Goal: Information Seeking & Learning: Learn about a topic

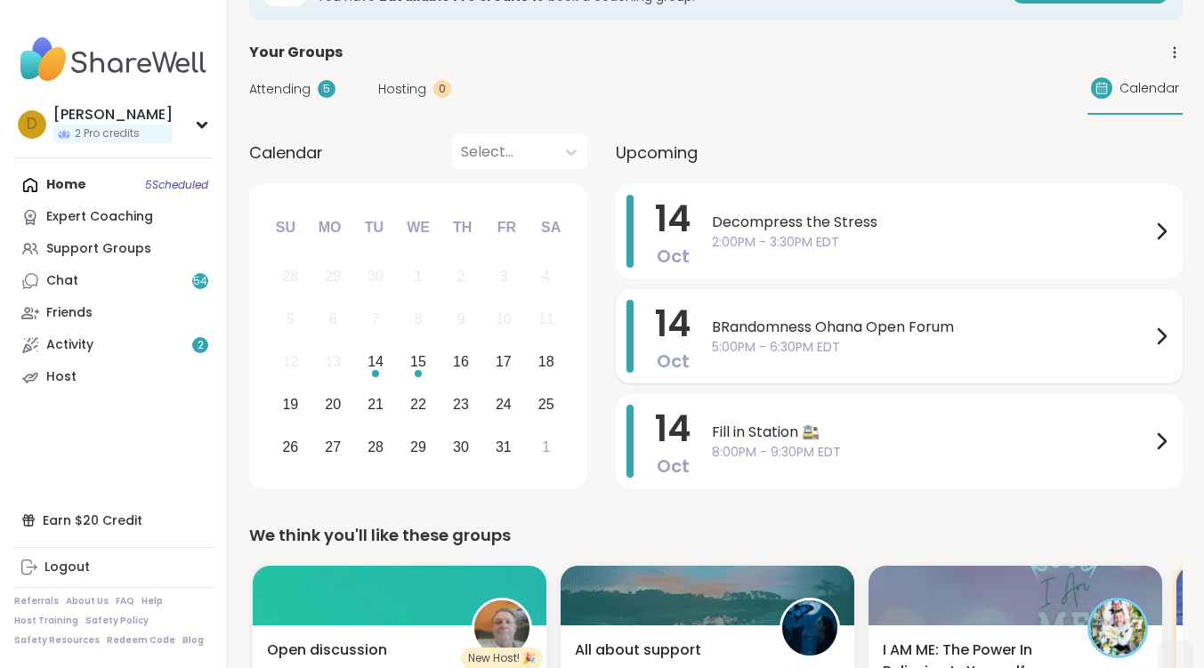
scroll to position [89, 0]
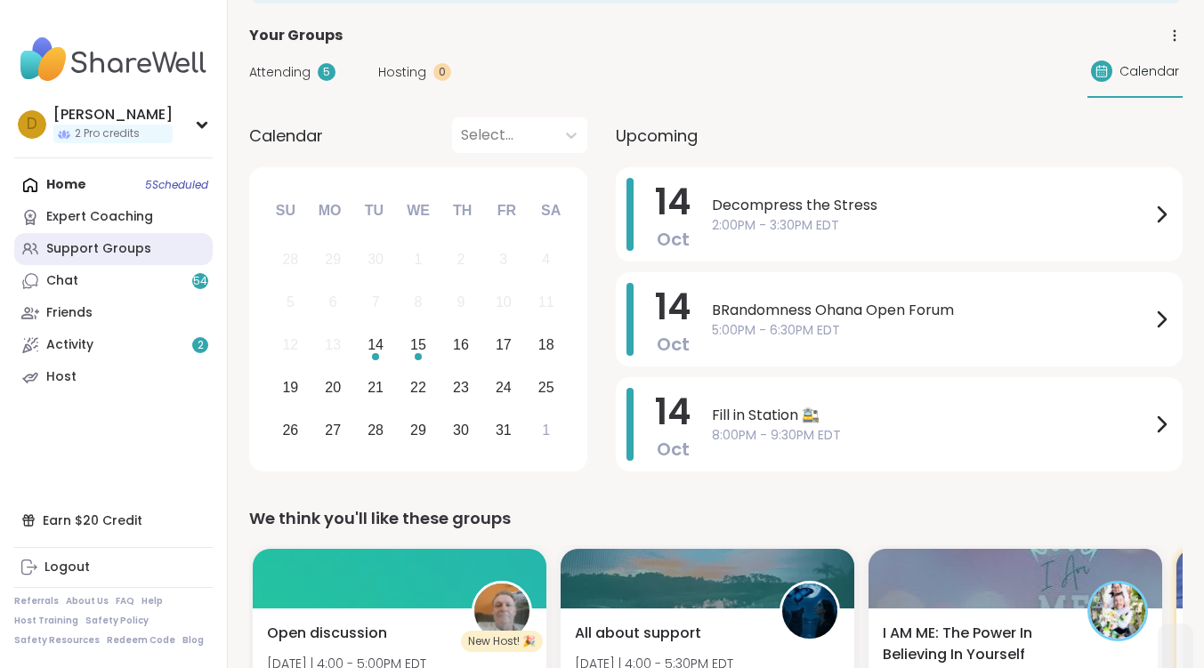
click at [91, 237] on link "Support Groups" at bounding box center [113, 249] width 198 height 32
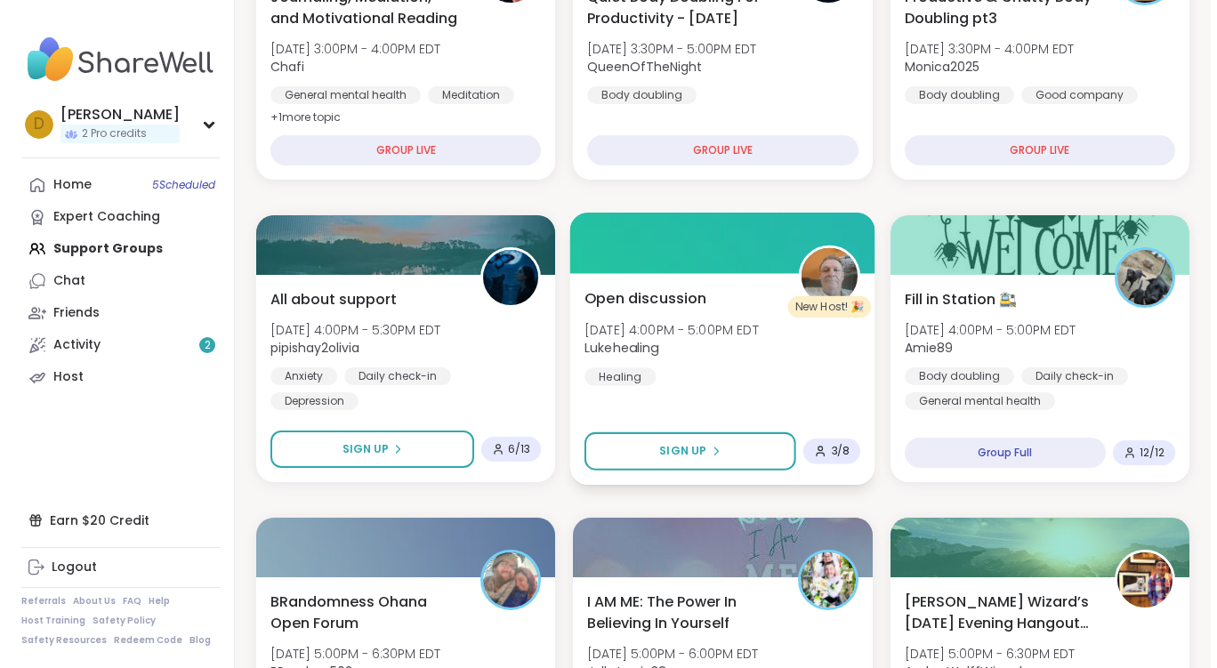
scroll to position [712, 0]
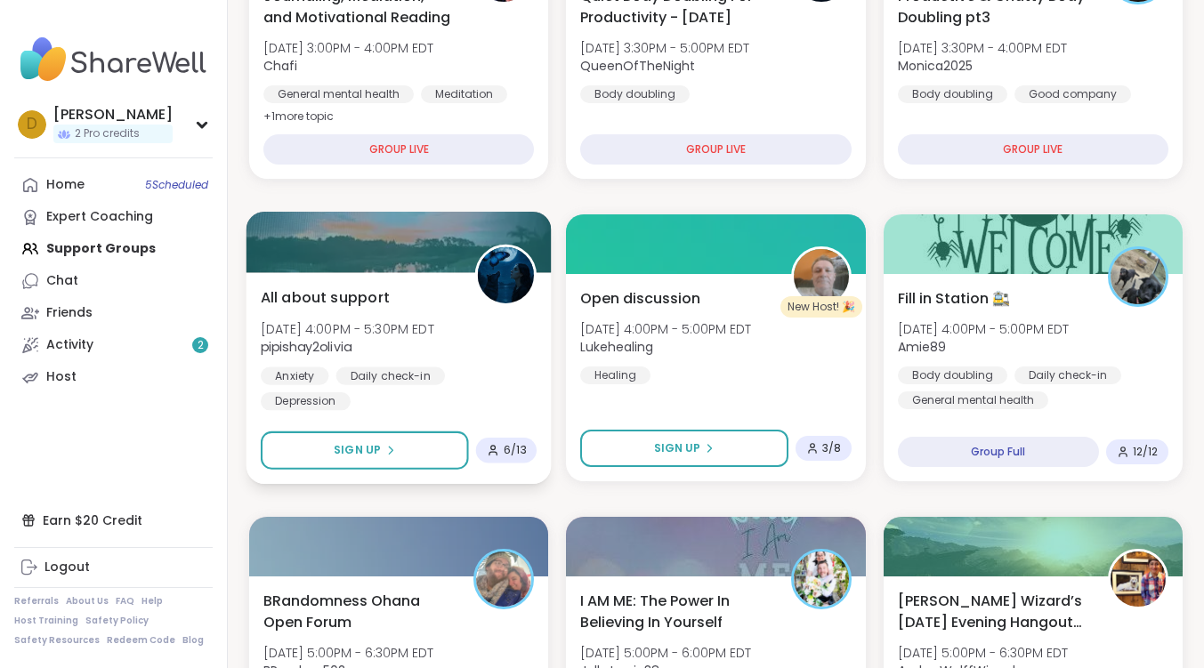
click at [368, 300] on span "All about support" at bounding box center [325, 296] width 129 height 21
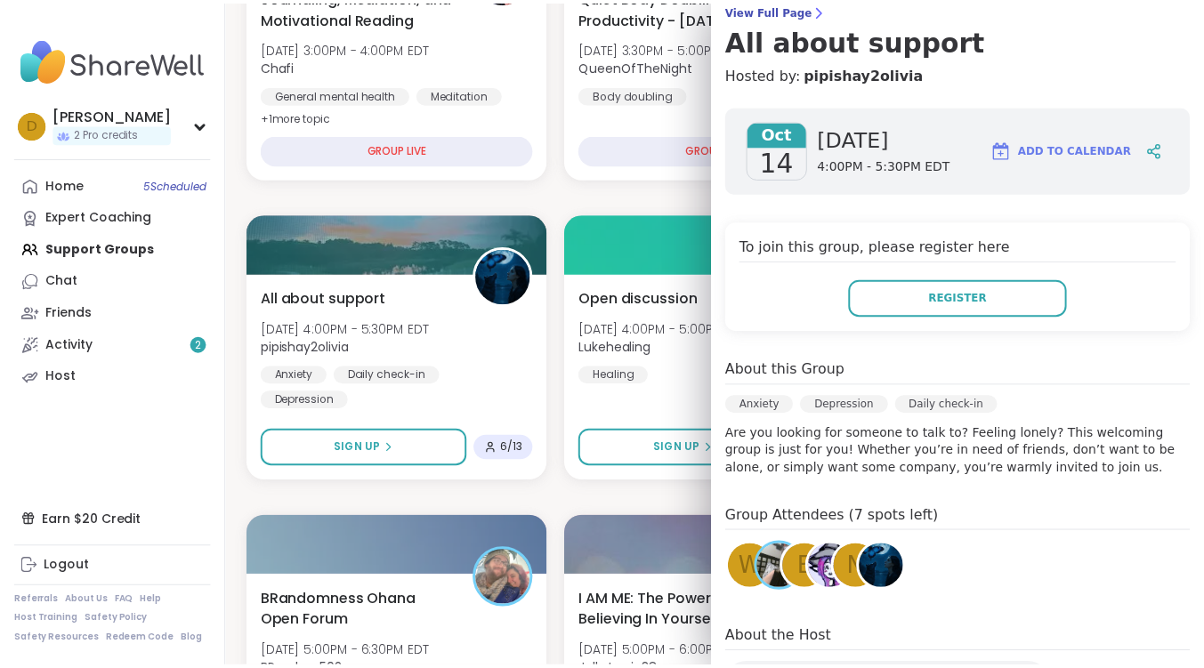
scroll to position [296, 0]
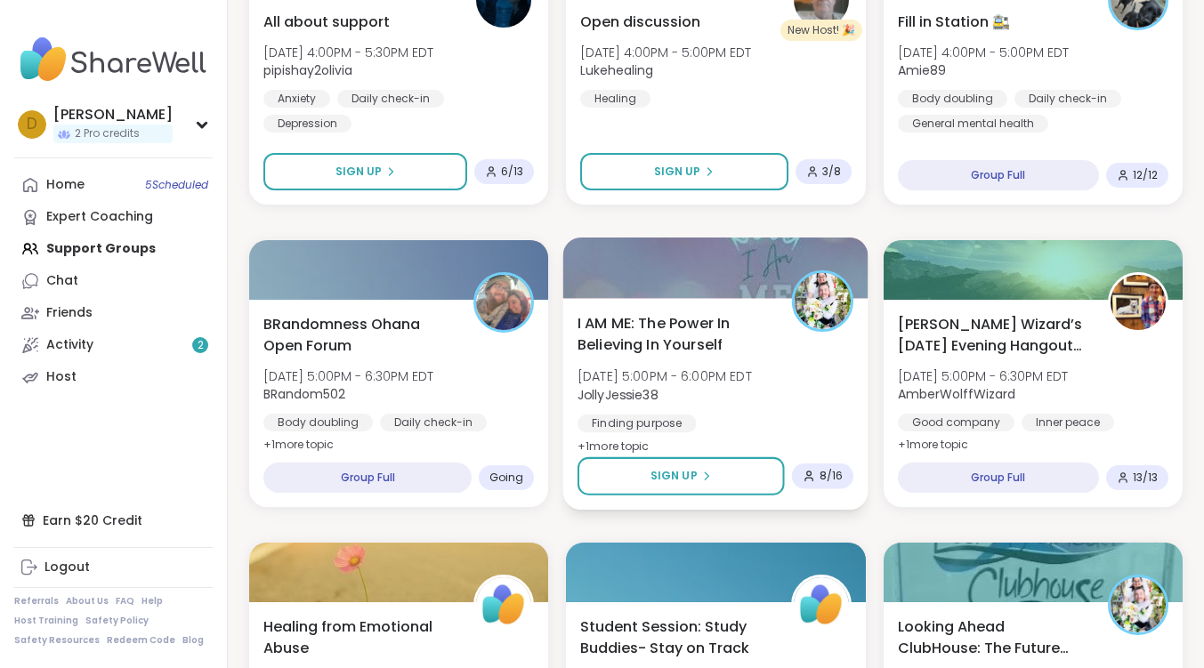
scroll to position [1067, 0]
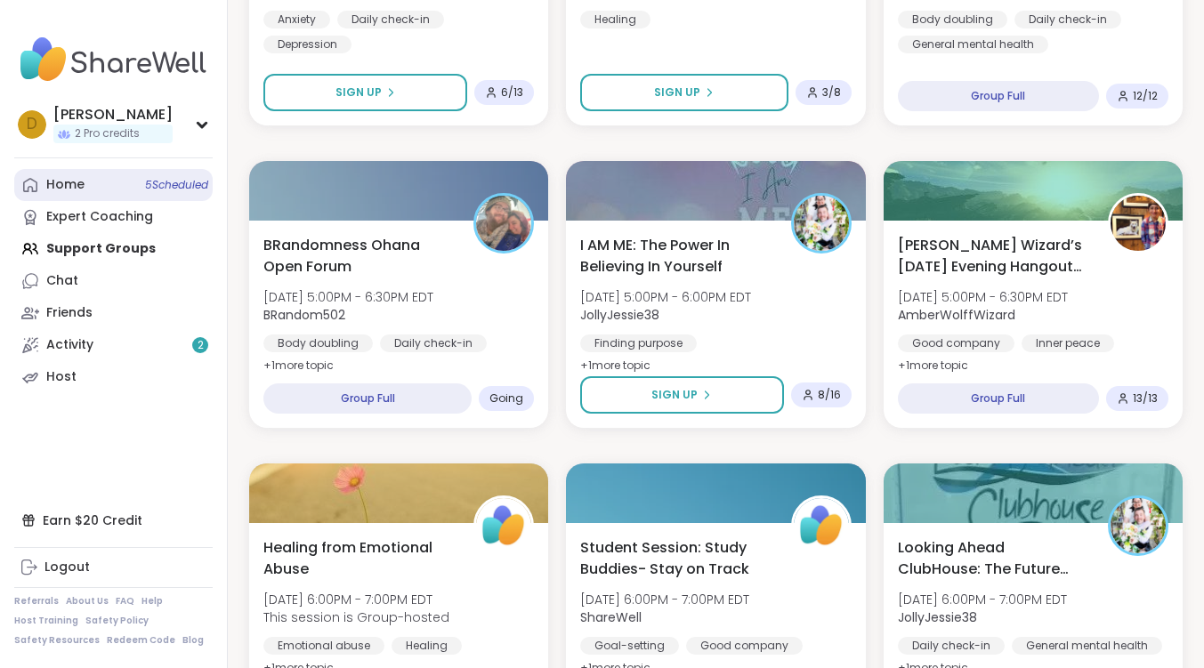
click at [35, 186] on icon at bounding box center [30, 185] width 18 height 18
